Goal: Task Accomplishment & Management: Use online tool/utility

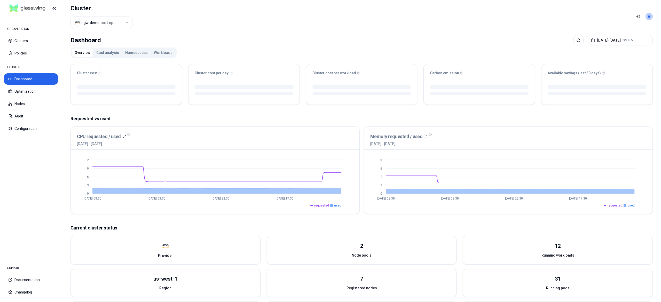
click at [227, 52] on div "Overview Cost analysis Namespaces Workloads Cluster cost Cluster cost per day C…" at bounding box center [362, 212] width 583 height 329
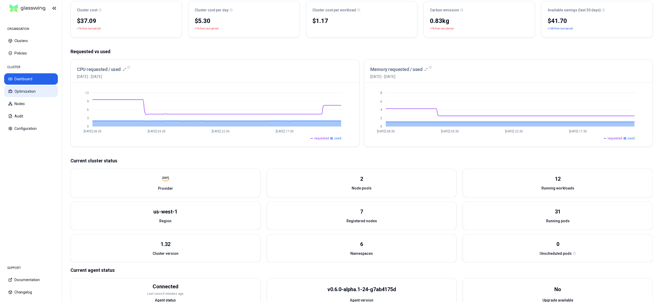
click at [35, 93] on button "Optimization" at bounding box center [31, 91] width 54 height 11
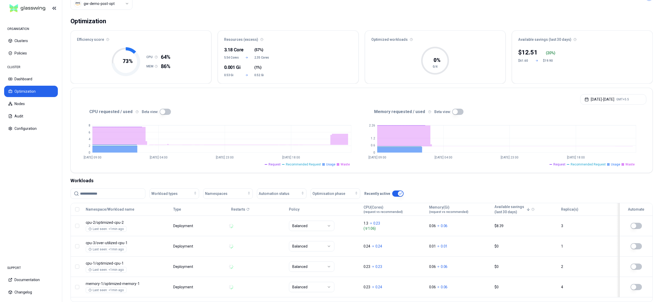
scroll to position [46, 0]
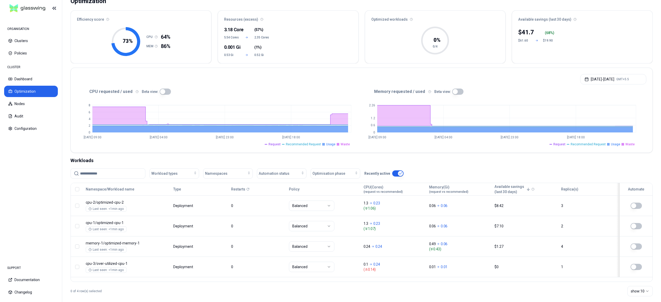
scroll to position [46, 0]
